Goal: Information Seeking & Learning: Learn about a topic

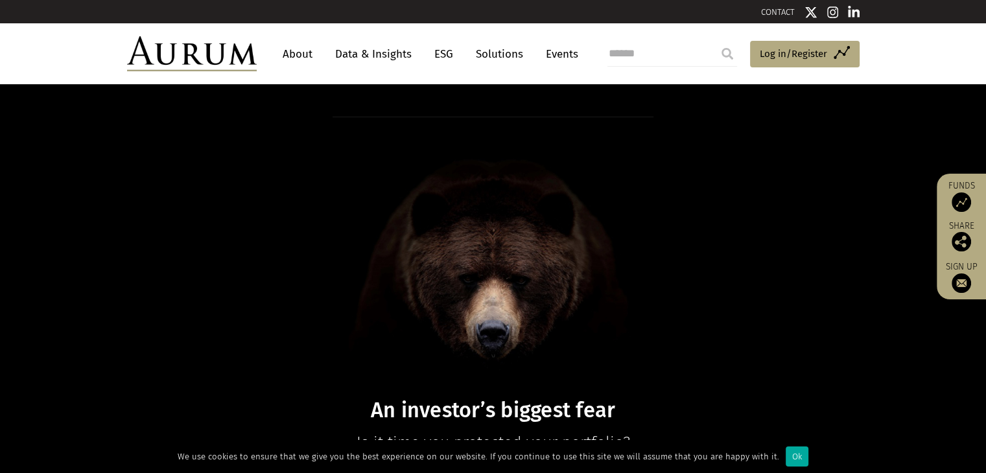
click at [960, 201] on img at bounding box center [961, 202] width 19 height 19
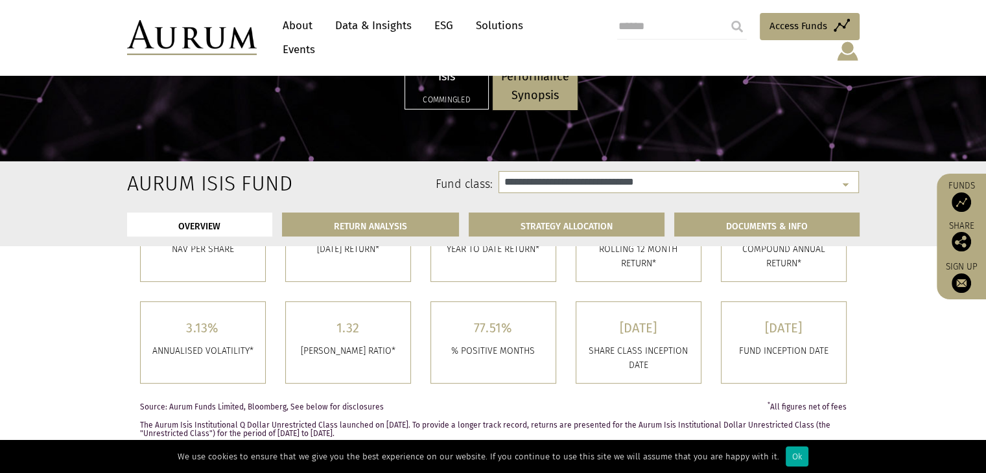
select select "**********"
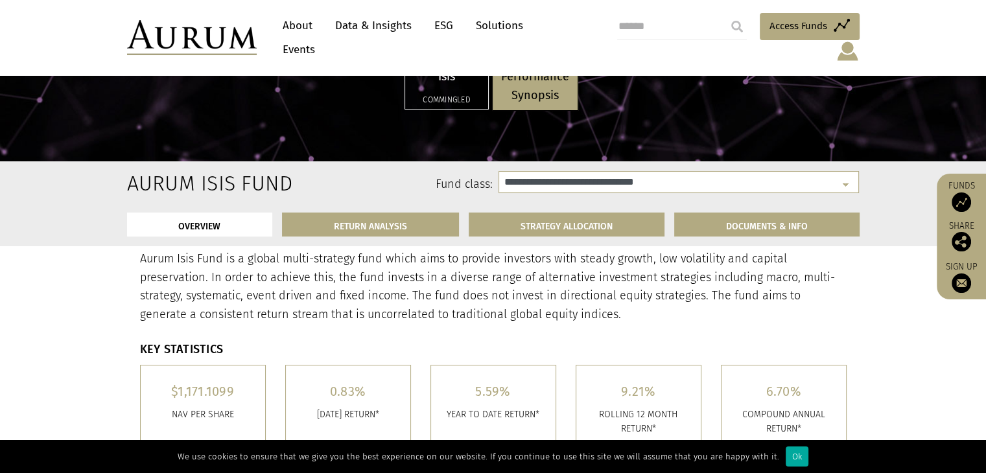
scroll to position [246, 0]
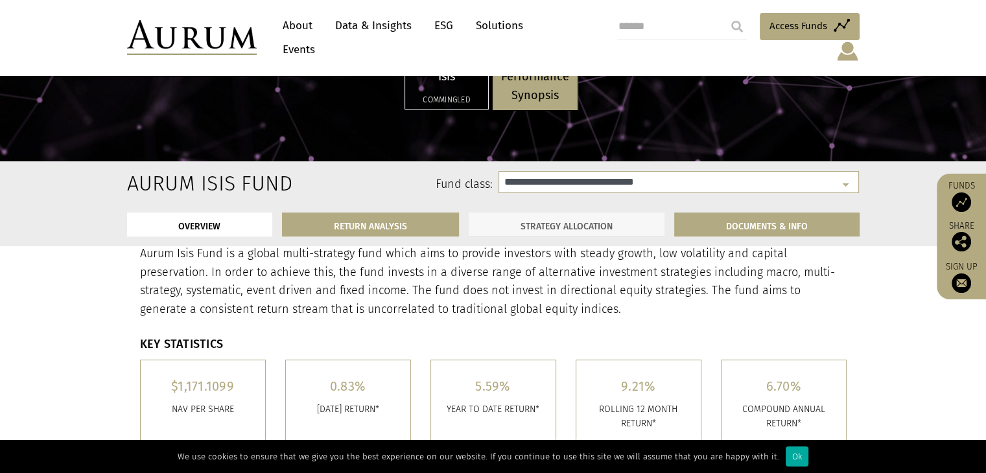
click at [628, 216] on link "STRATEGY ALLOCATION" at bounding box center [567, 225] width 196 height 24
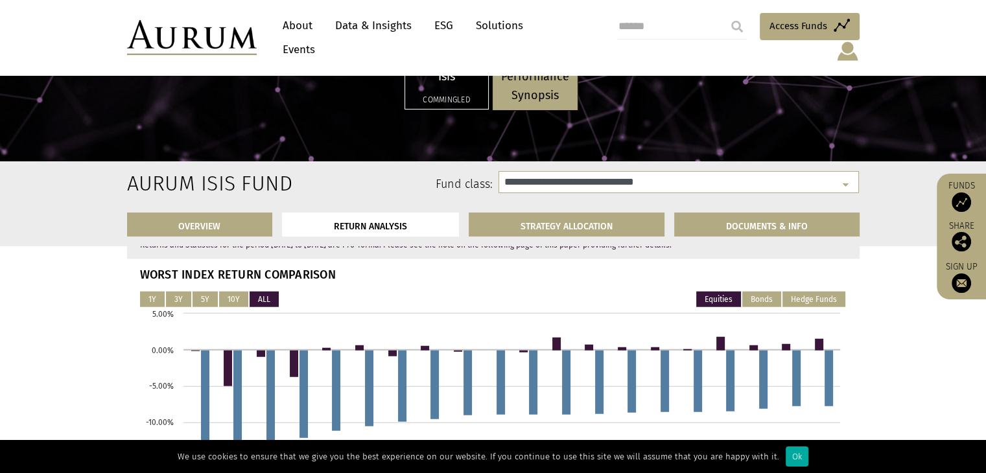
scroll to position [3272, 0]
click at [764, 298] on button "Bonds" at bounding box center [761, 300] width 39 height 16
click at [810, 303] on button "Hedge Funds" at bounding box center [814, 300] width 63 height 16
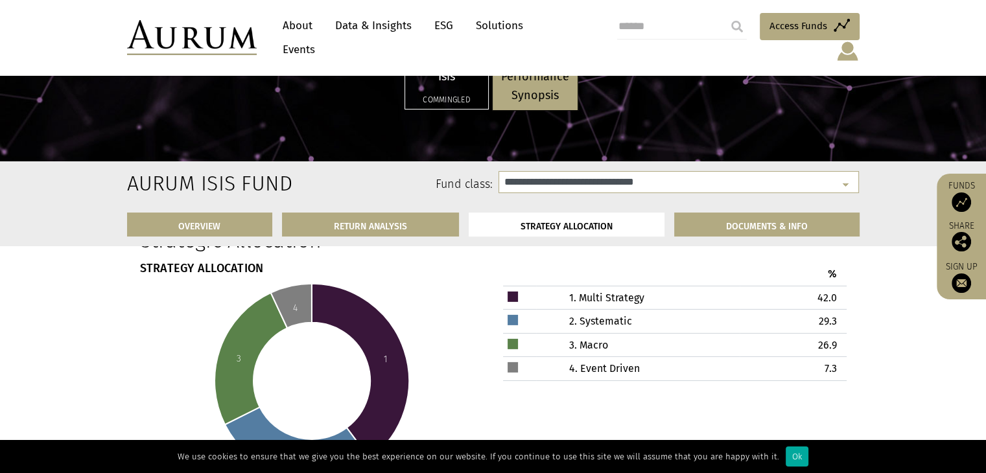
scroll to position [3951, 0]
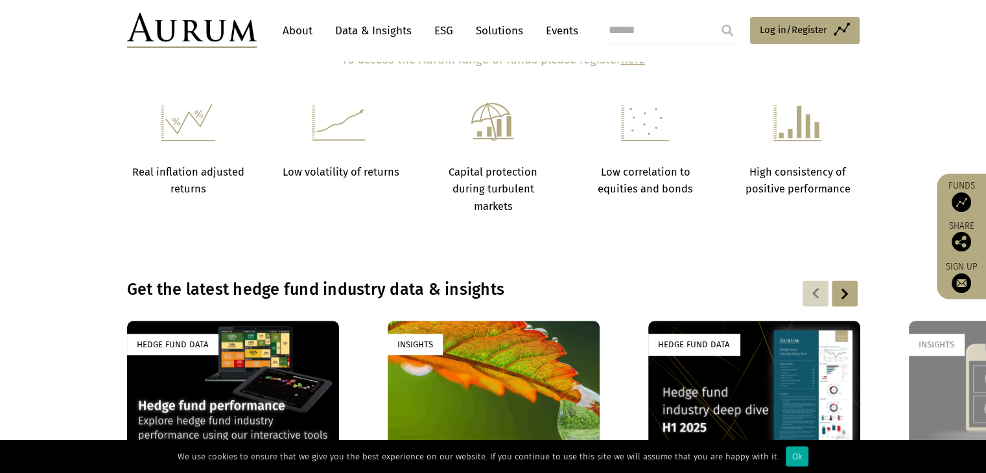
scroll to position [726, 0]
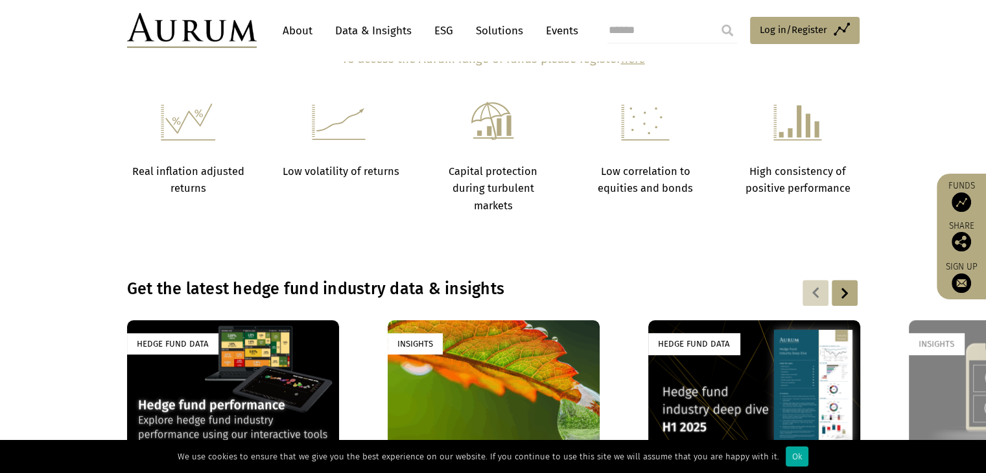
click at [952, 198] on img at bounding box center [961, 202] width 19 height 19
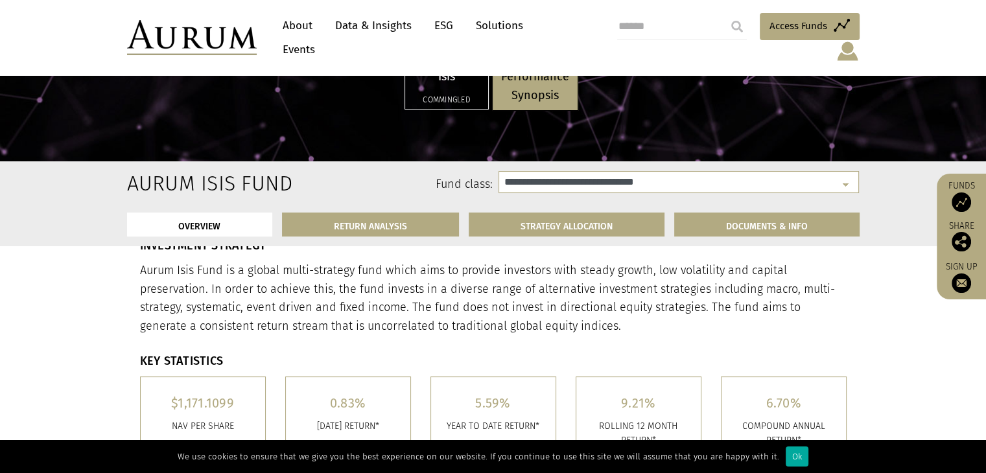
select select "**********"
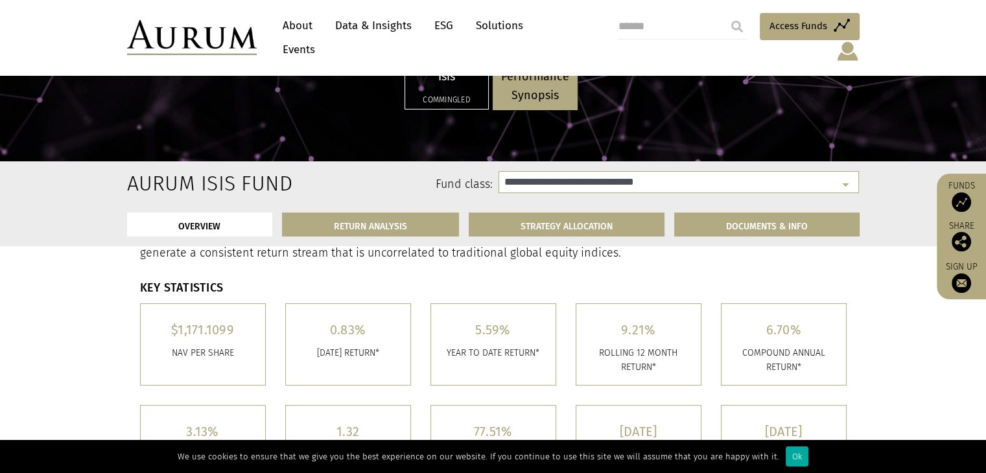
scroll to position [303, 0]
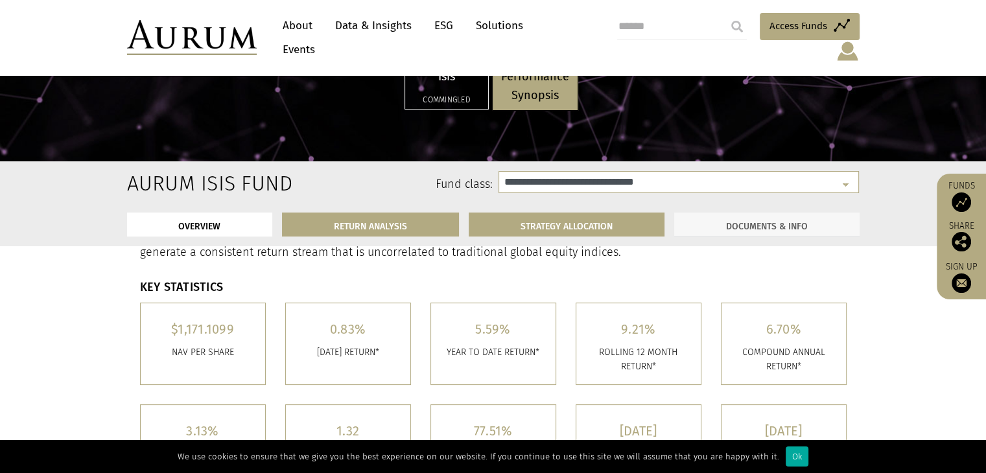
click at [726, 221] on link "DOCUMENTS & INFO" at bounding box center [766, 225] width 185 height 24
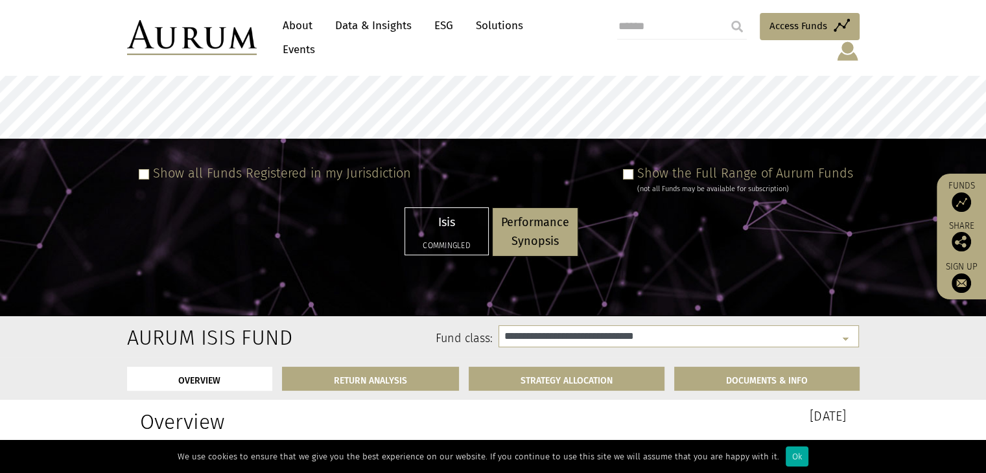
scroll to position [35, 0]
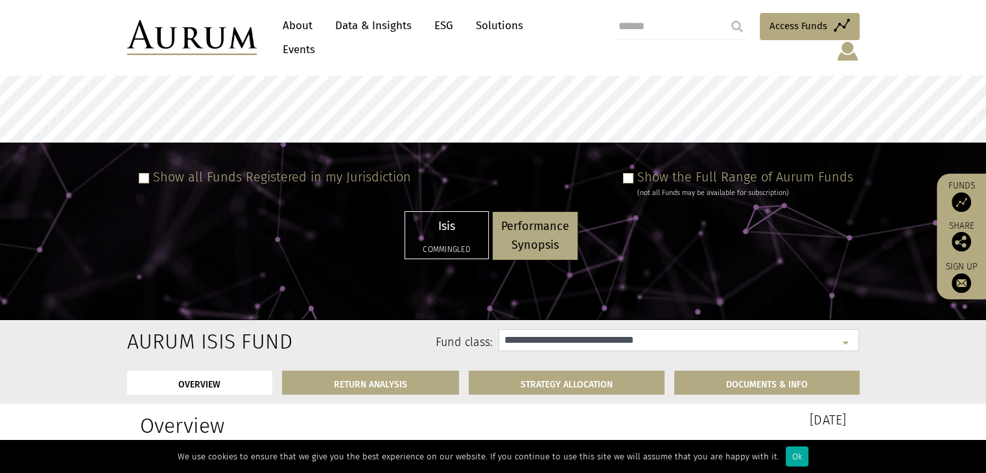
click at [558, 329] on select "**********" at bounding box center [679, 340] width 361 height 22
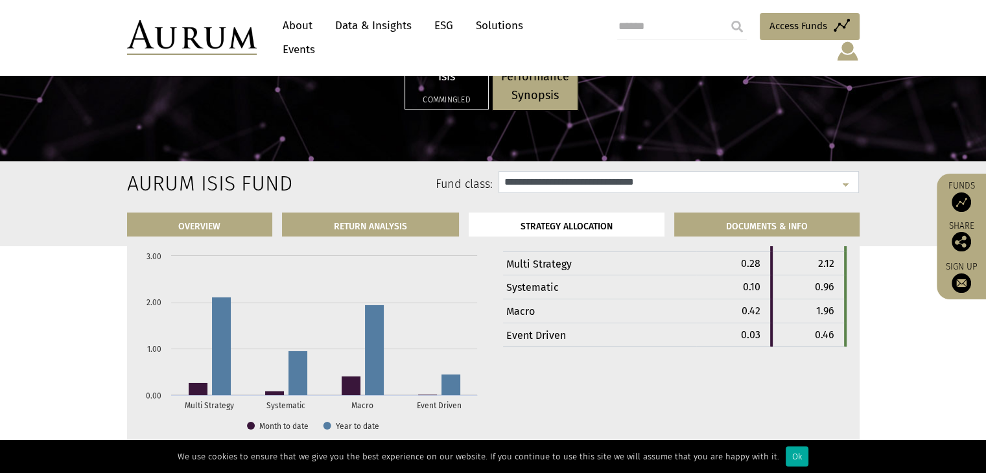
scroll to position [4248, 0]
click at [770, 28] on span "Access Funds" at bounding box center [799, 26] width 58 height 16
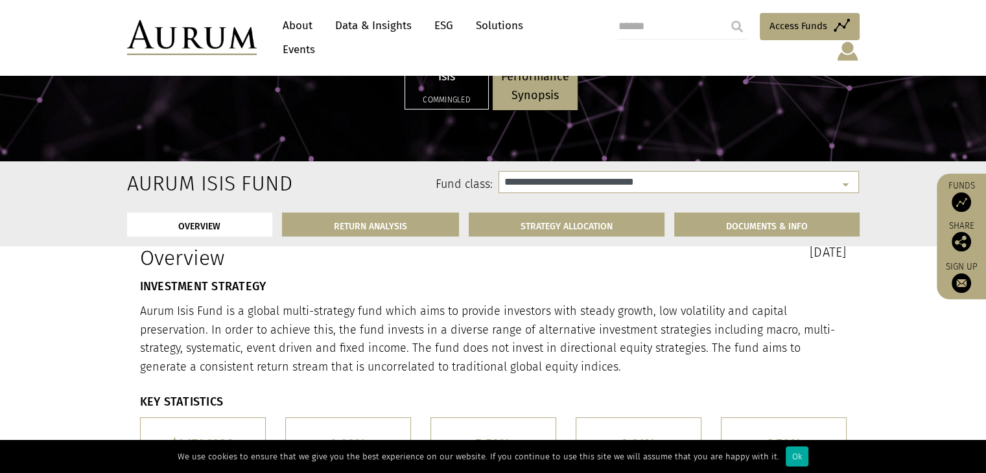
select select "**********"
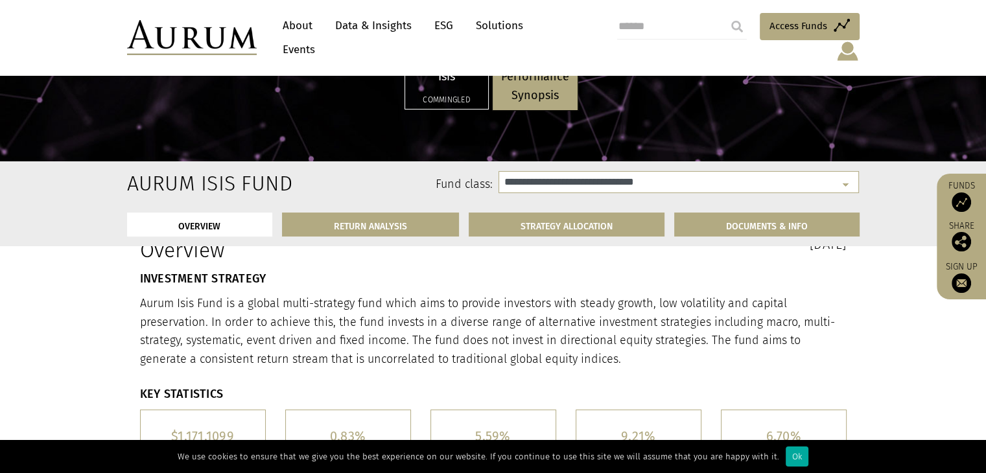
click at [373, 30] on link "Data & Insights" at bounding box center [373, 26] width 89 height 24
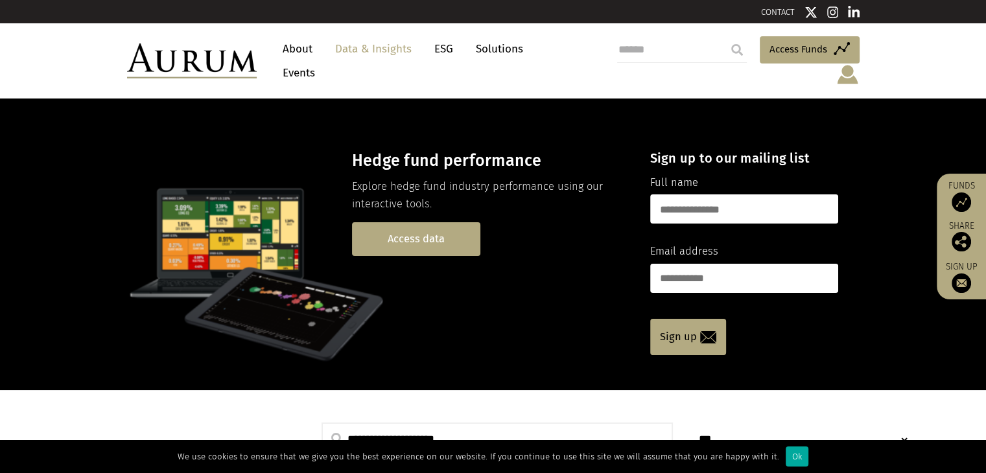
click at [440, 222] on link "Access data" at bounding box center [416, 238] width 128 height 33
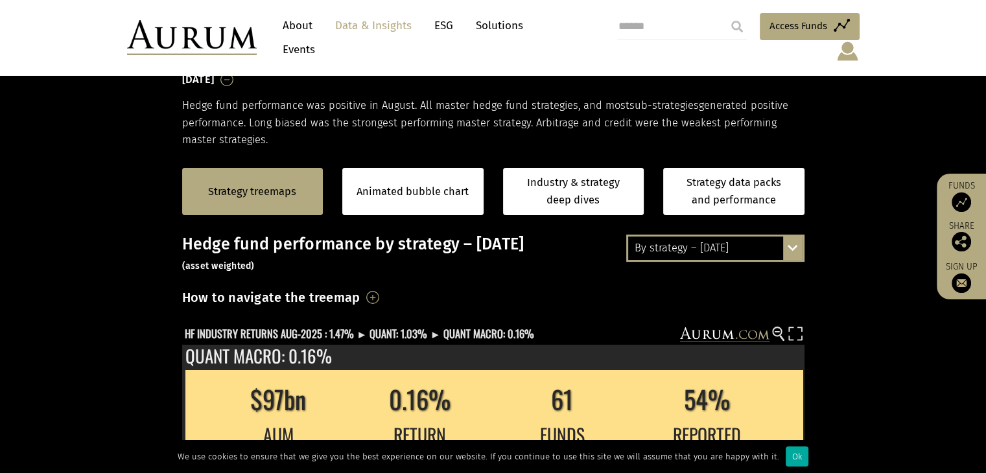
scroll to position [207, 0]
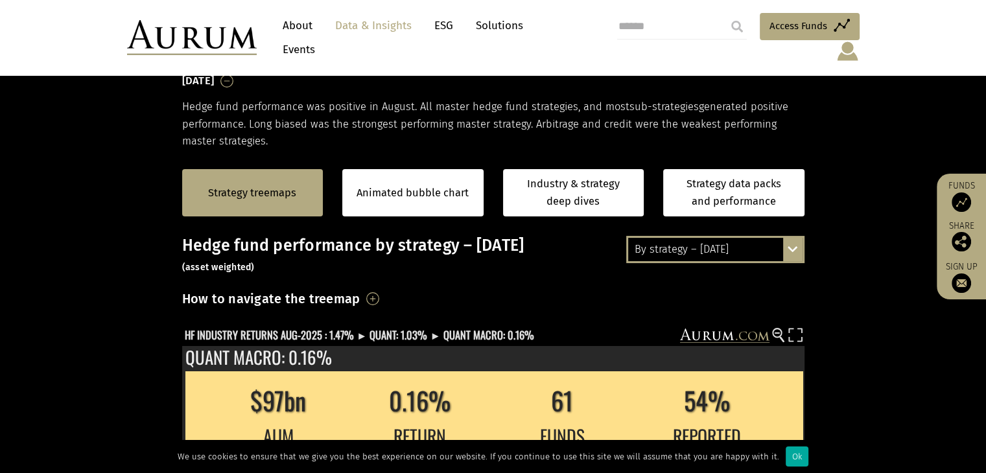
click at [715, 238] on div "By strategy – [DATE]" at bounding box center [715, 249] width 174 height 23
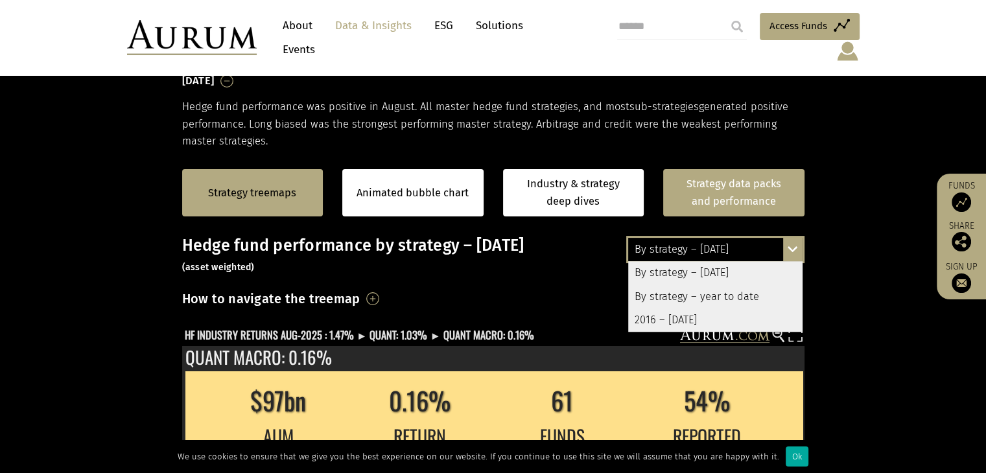
click at [724, 178] on link "Strategy data packs and performance" at bounding box center [733, 192] width 141 height 47
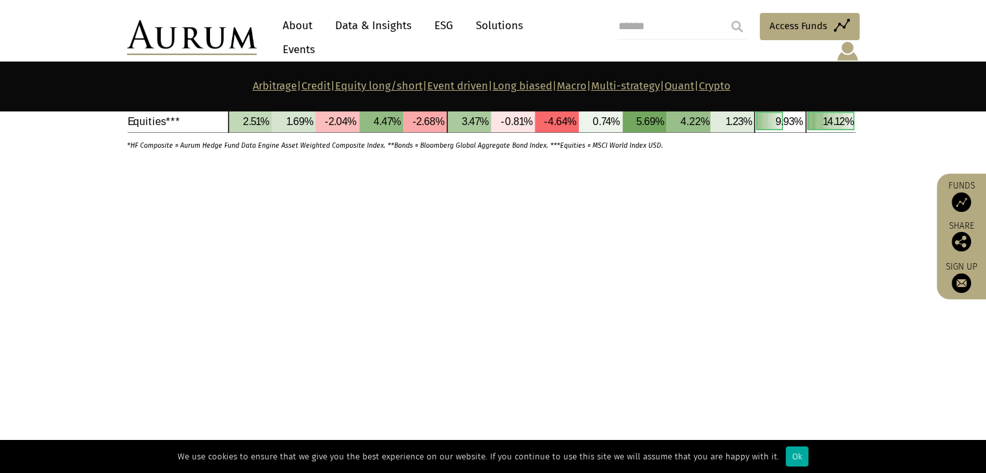
scroll to position [3504, 0]
click at [786, 460] on div "Ok" at bounding box center [797, 457] width 23 height 20
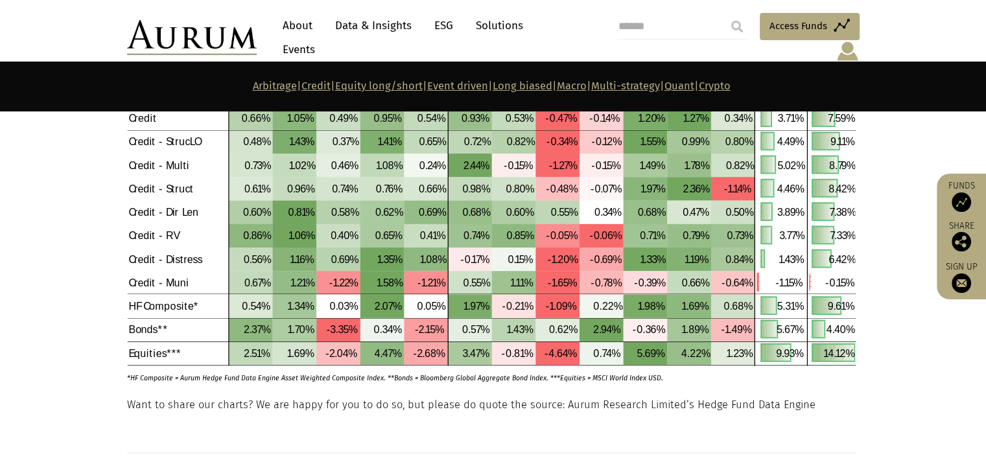
scroll to position [1497, 0]
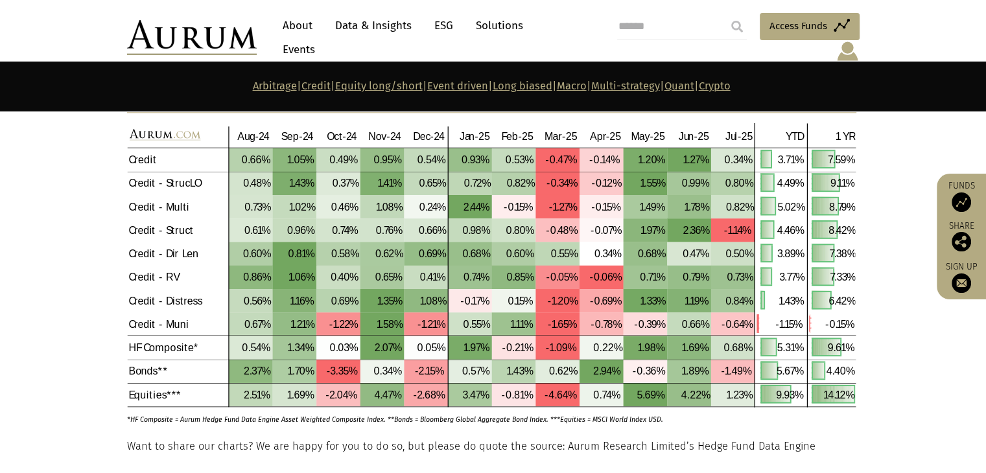
click at [503, 25] on link "Solutions" at bounding box center [499, 26] width 60 height 24
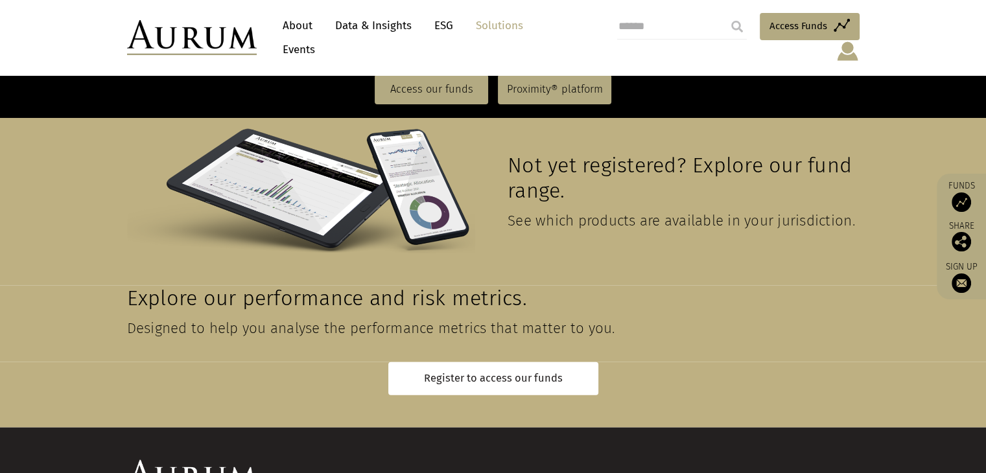
scroll to position [2963, 0]
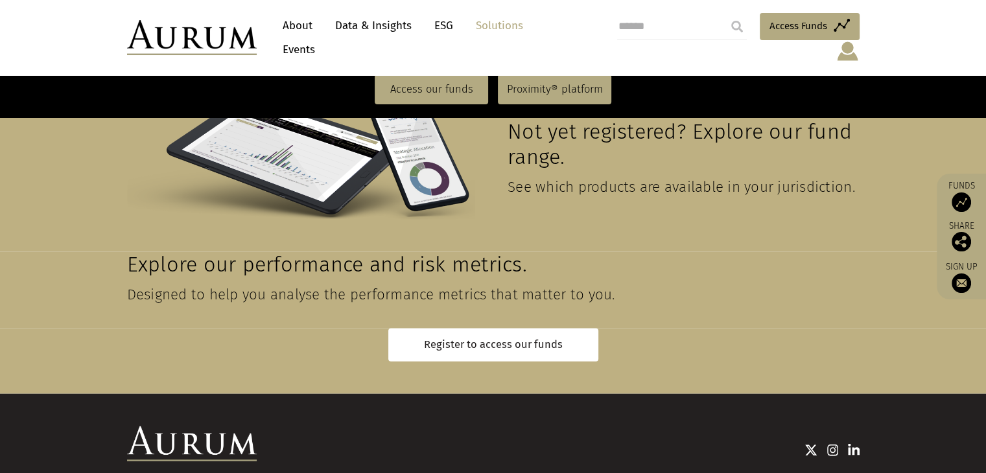
click at [843, 40] on img at bounding box center [848, 51] width 24 height 22
click at [970, 200] on img at bounding box center [961, 202] width 19 height 19
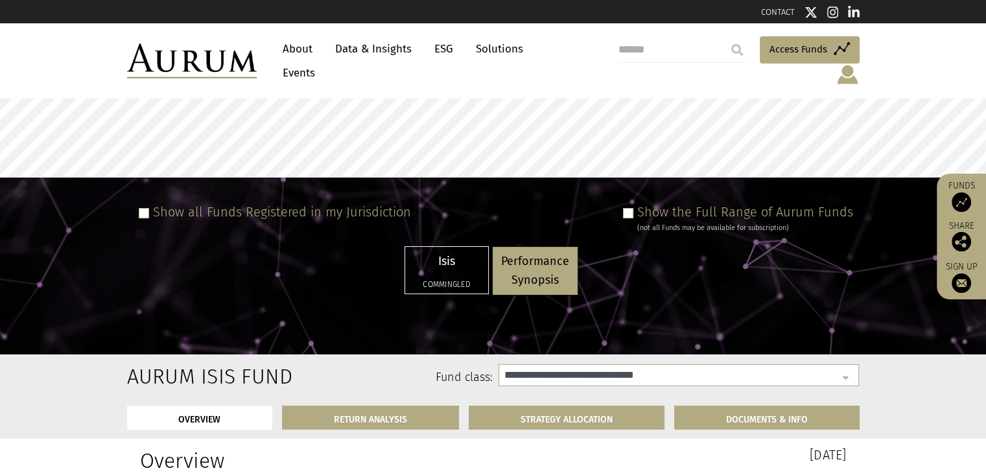
select select "**********"
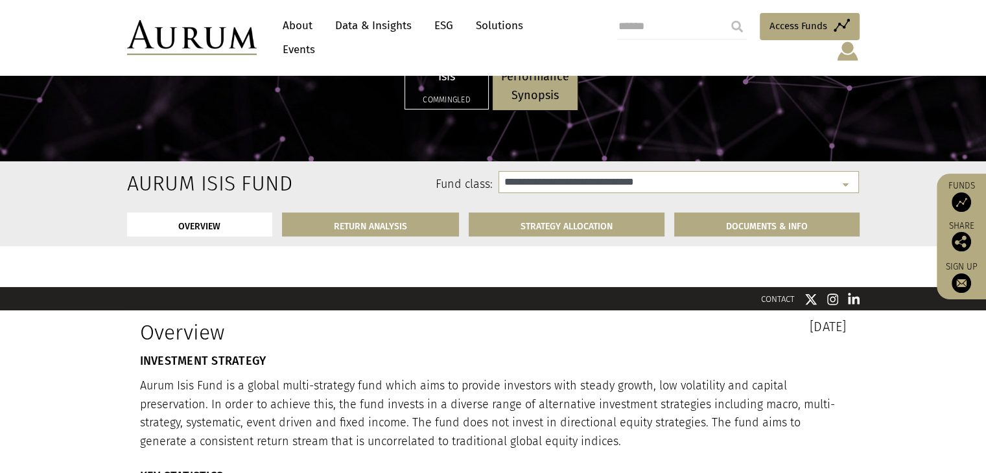
scroll to position [189, 0]
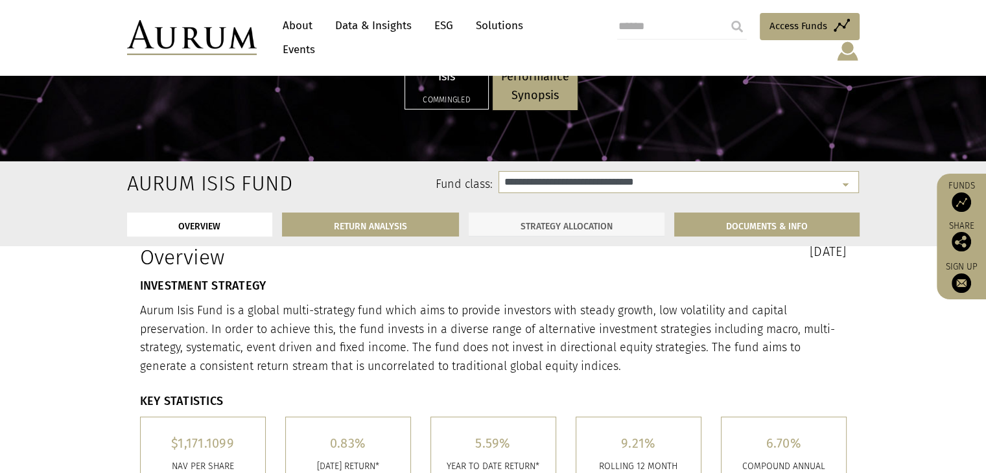
click at [607, 224] on link "STRATEGY ALLOCATION" at bounding box center [567, 225] width 196 height 24
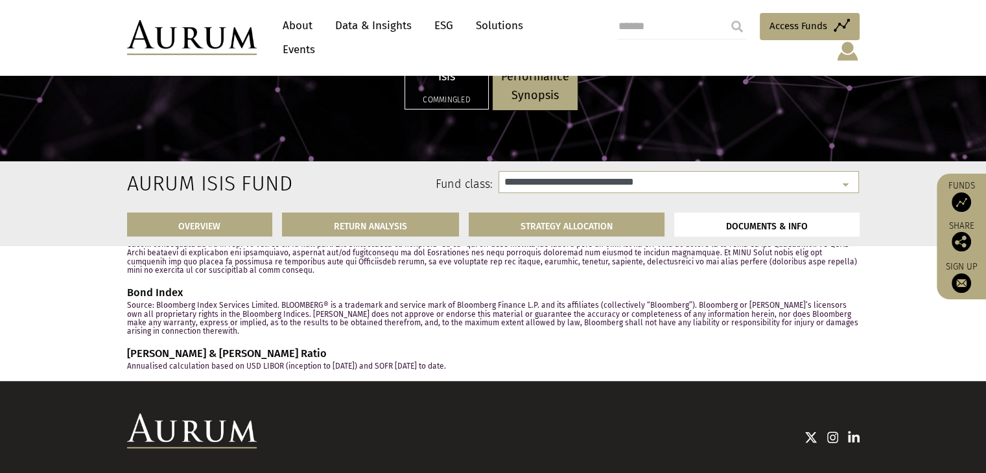
scroll to position [5279, 0]
